Goal: Submit feedback/report problem

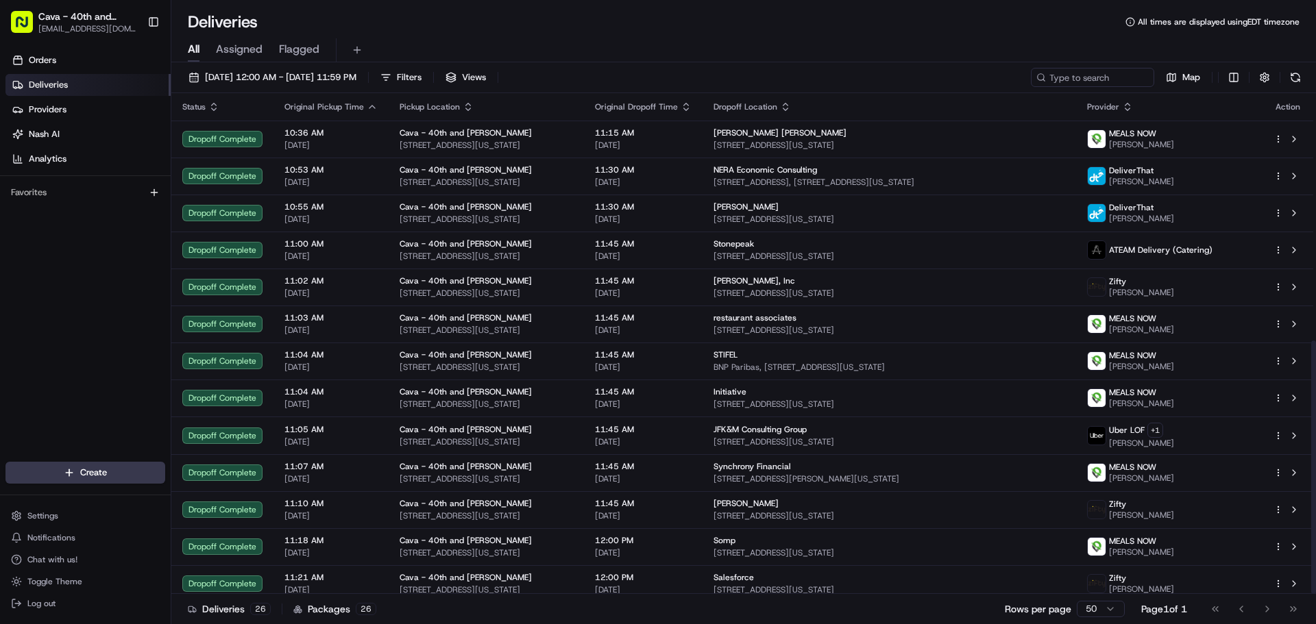
scroll to position [489, 0]
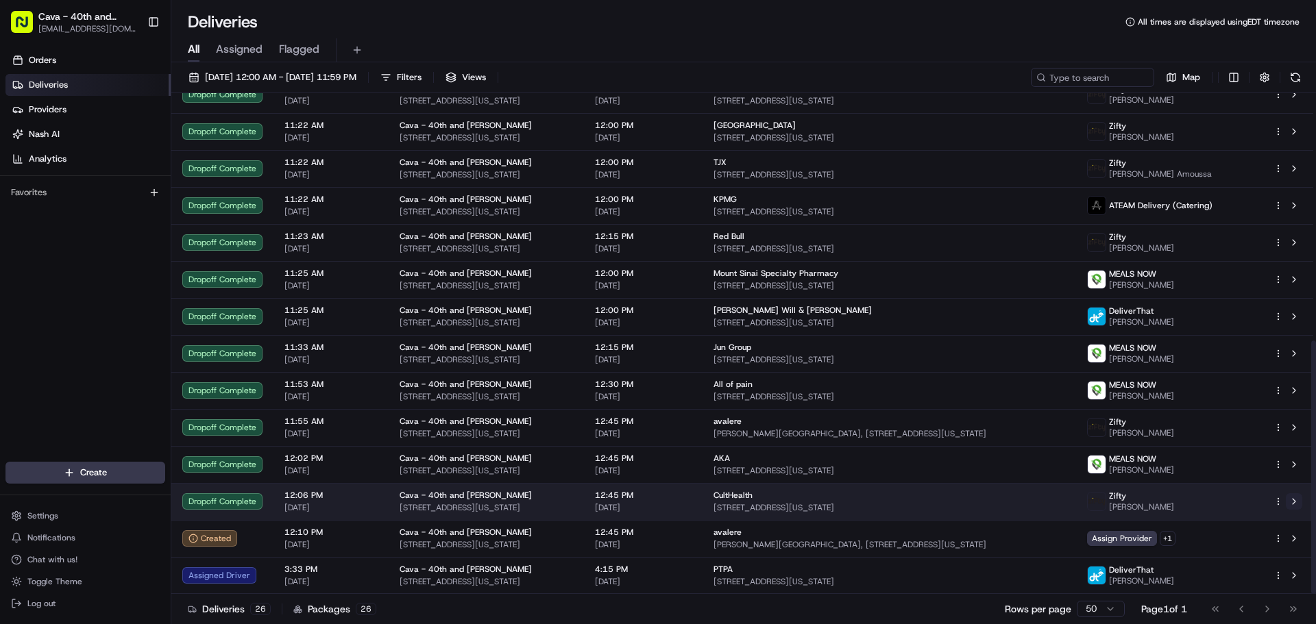
click at [1298, 504] on button at bounding box center [1294, 502] width 16 height 16
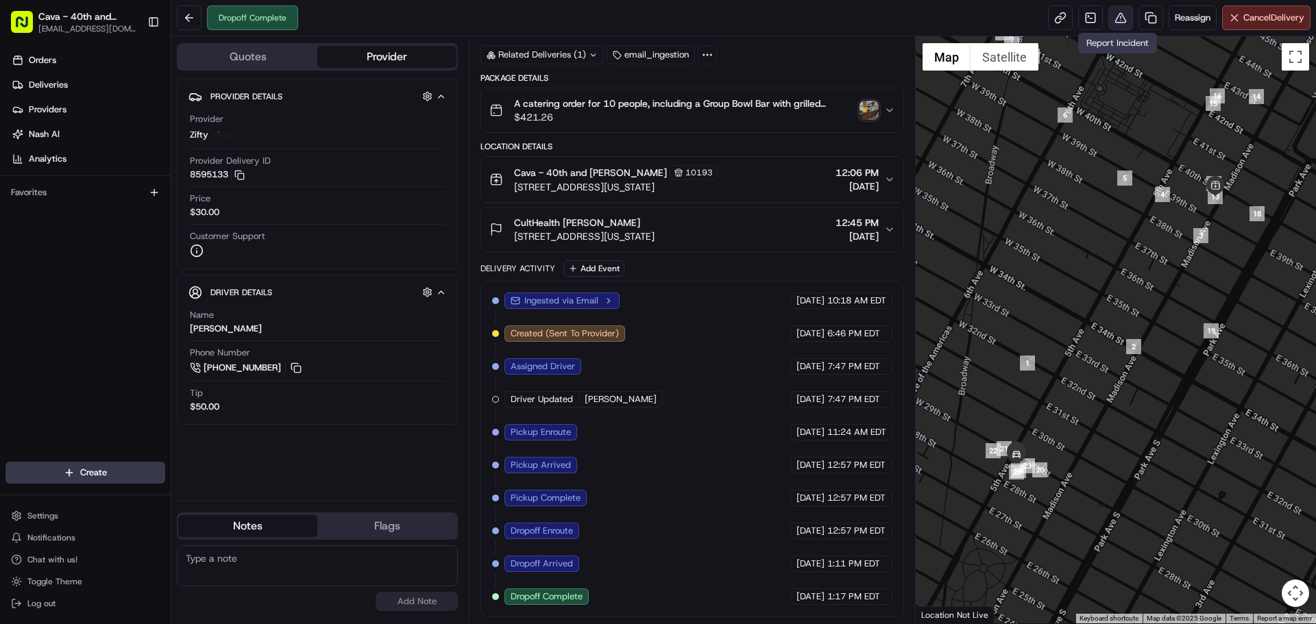
click at [1118, 20] on button at bounding box center [1120, 17] width 25 height 25
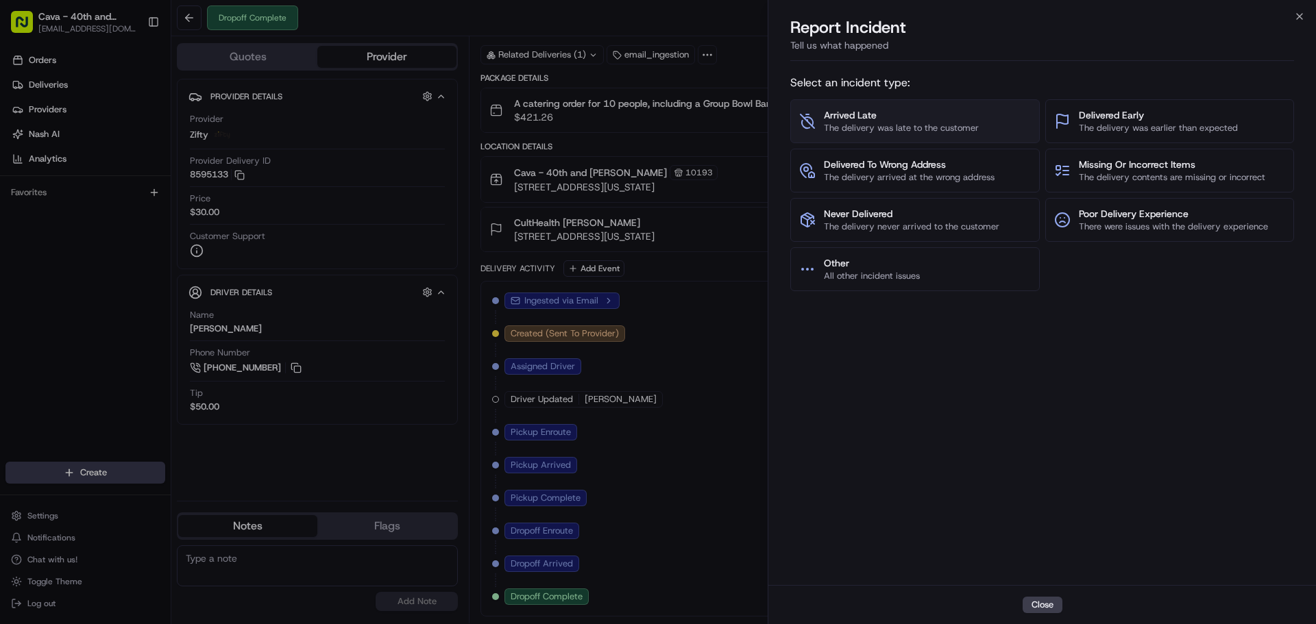
click at [906, 124] on span "The delivery was late to the customer" at bounding box center [901, 128] width 155 height 12
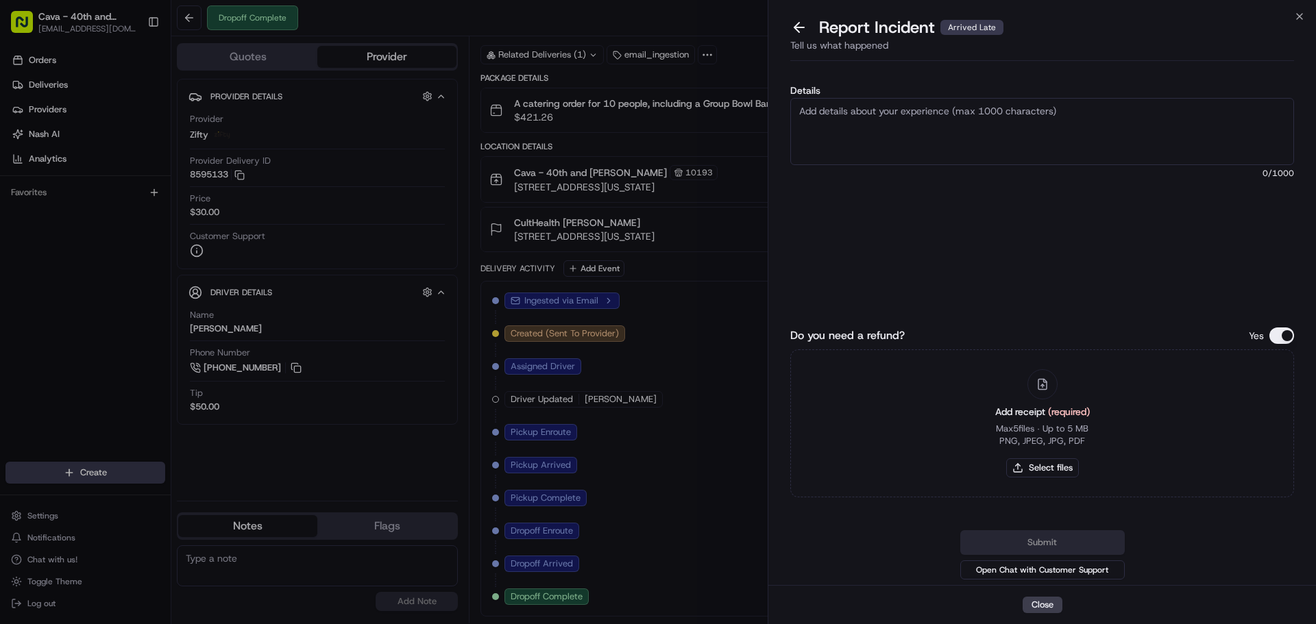
click at [899, 138] on textarea "Details" at bounding box center [1042, 131] width 504 height 67
type textarea "Driver was late to pick up"
